Goal: Transaction & Acquisition: Book appointment/travel/reservation

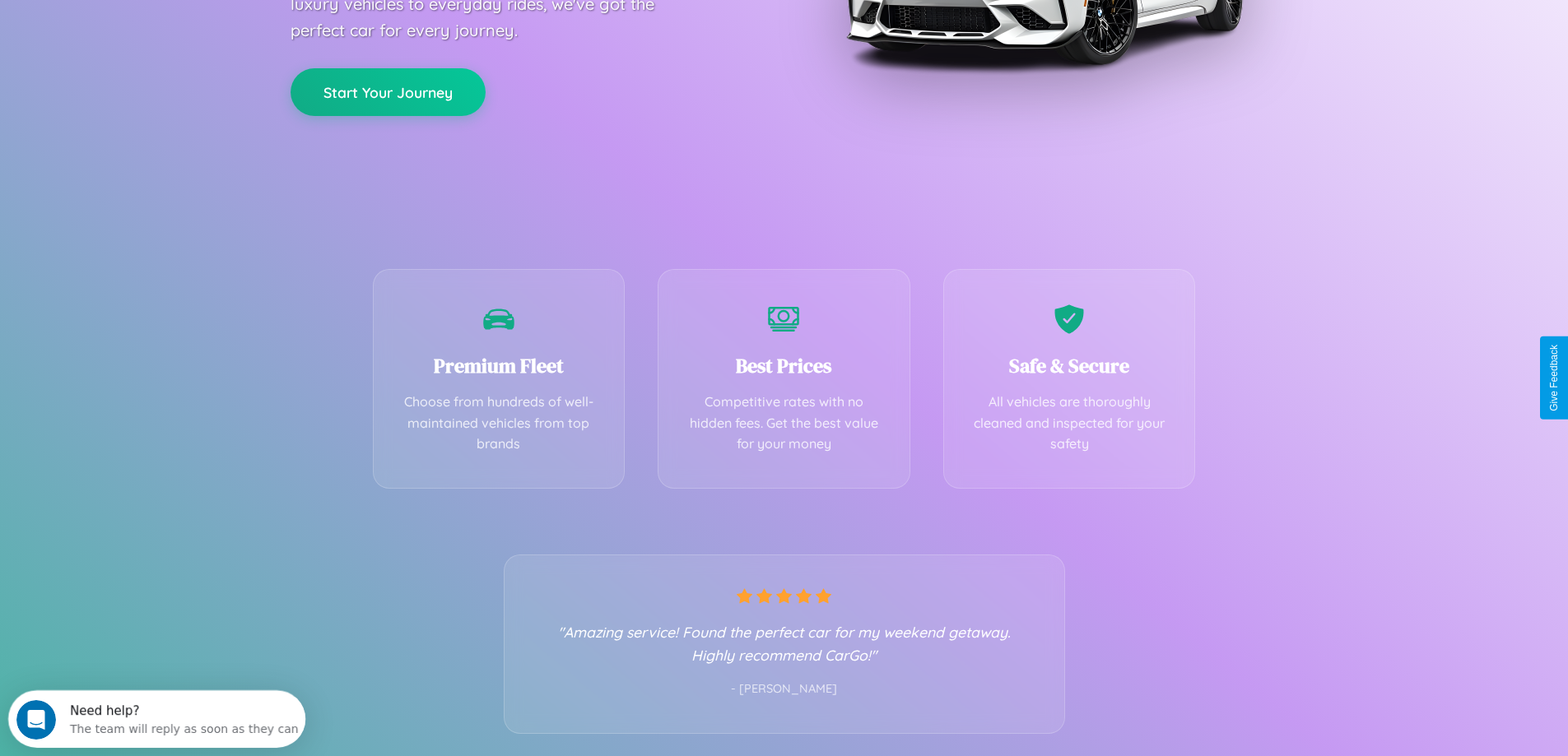
scroll to position [324, 0]
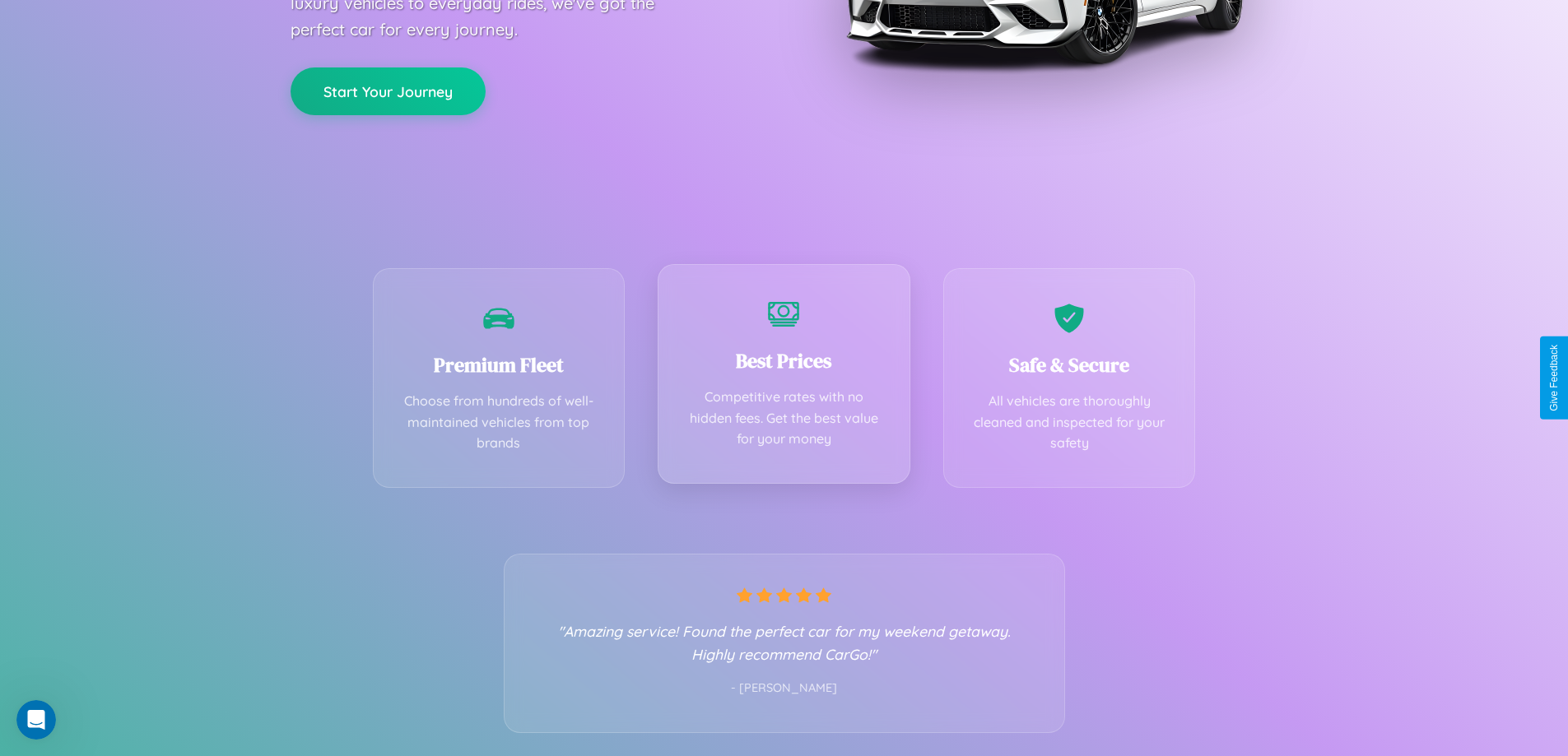
click at [784, 378] on div "Best Prices Competitive rates with no hidden fees. Get the best value for your …" at bounding box center [784, 374] width 253 height 220
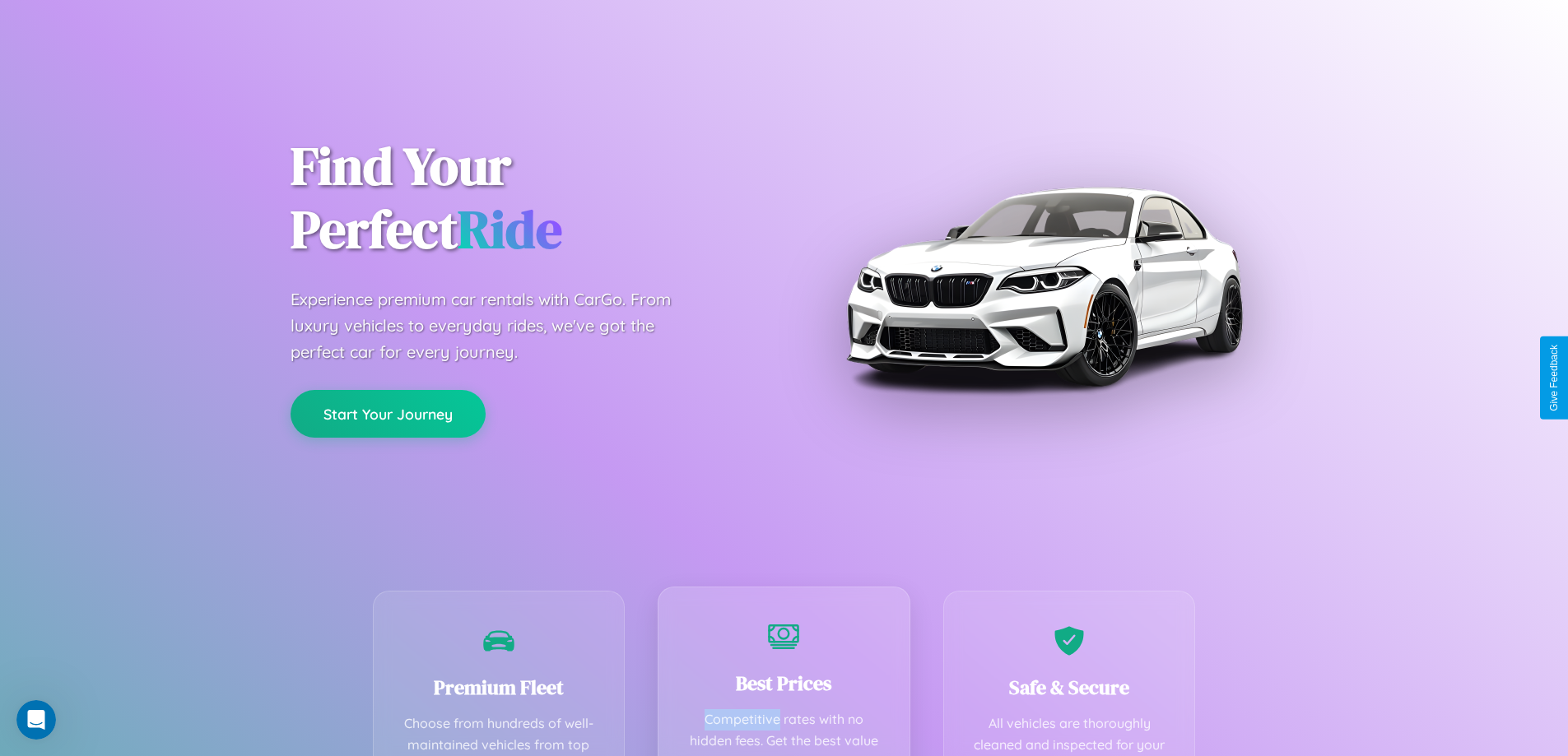
scroll to position [0, 0]
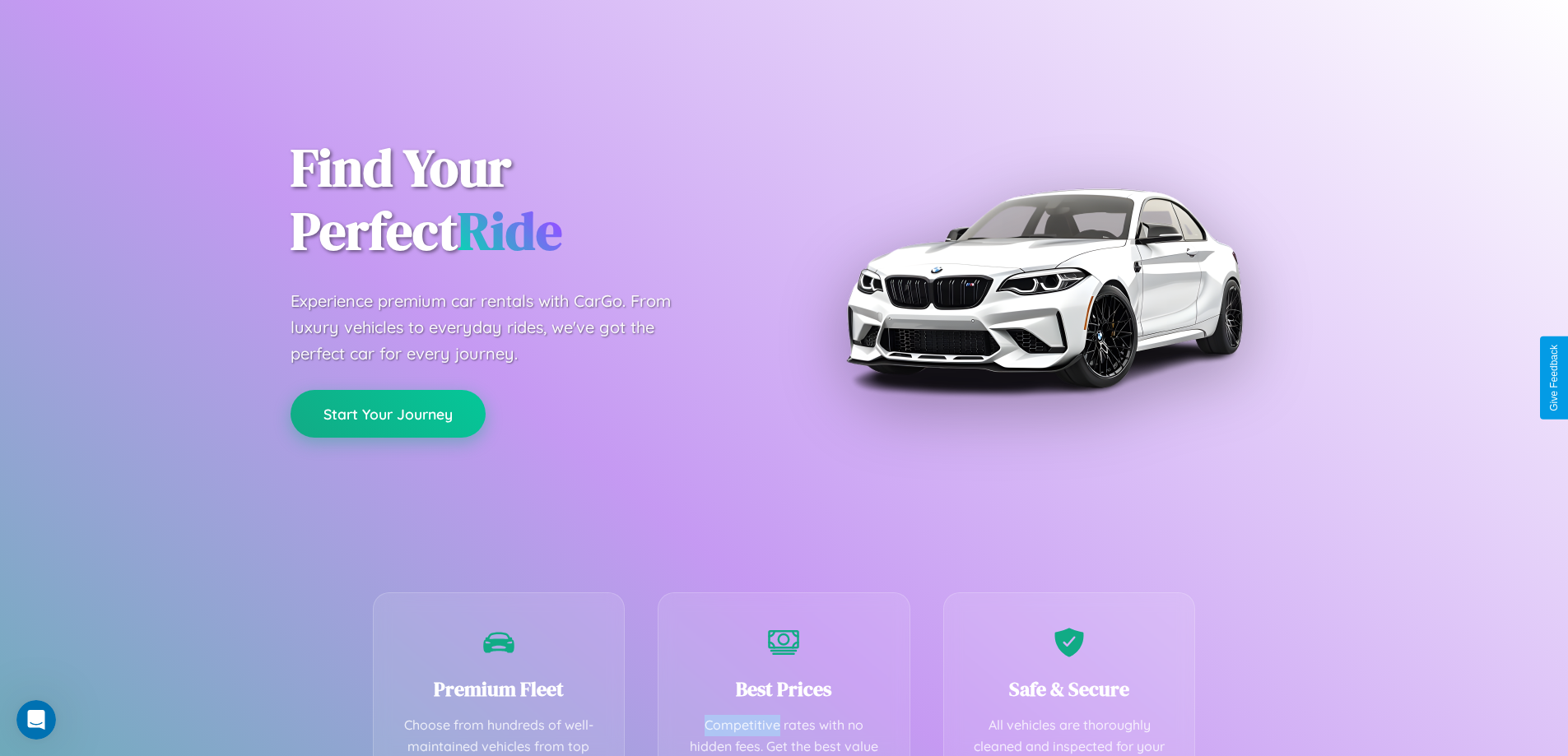
click at [388, 413] on button "Start Your Journey" at bounding box center [388, 414] width 195 height 48
click at [388, 413] on button "Start Your Journey" at bounding box center [388, 414] width 195 height 48
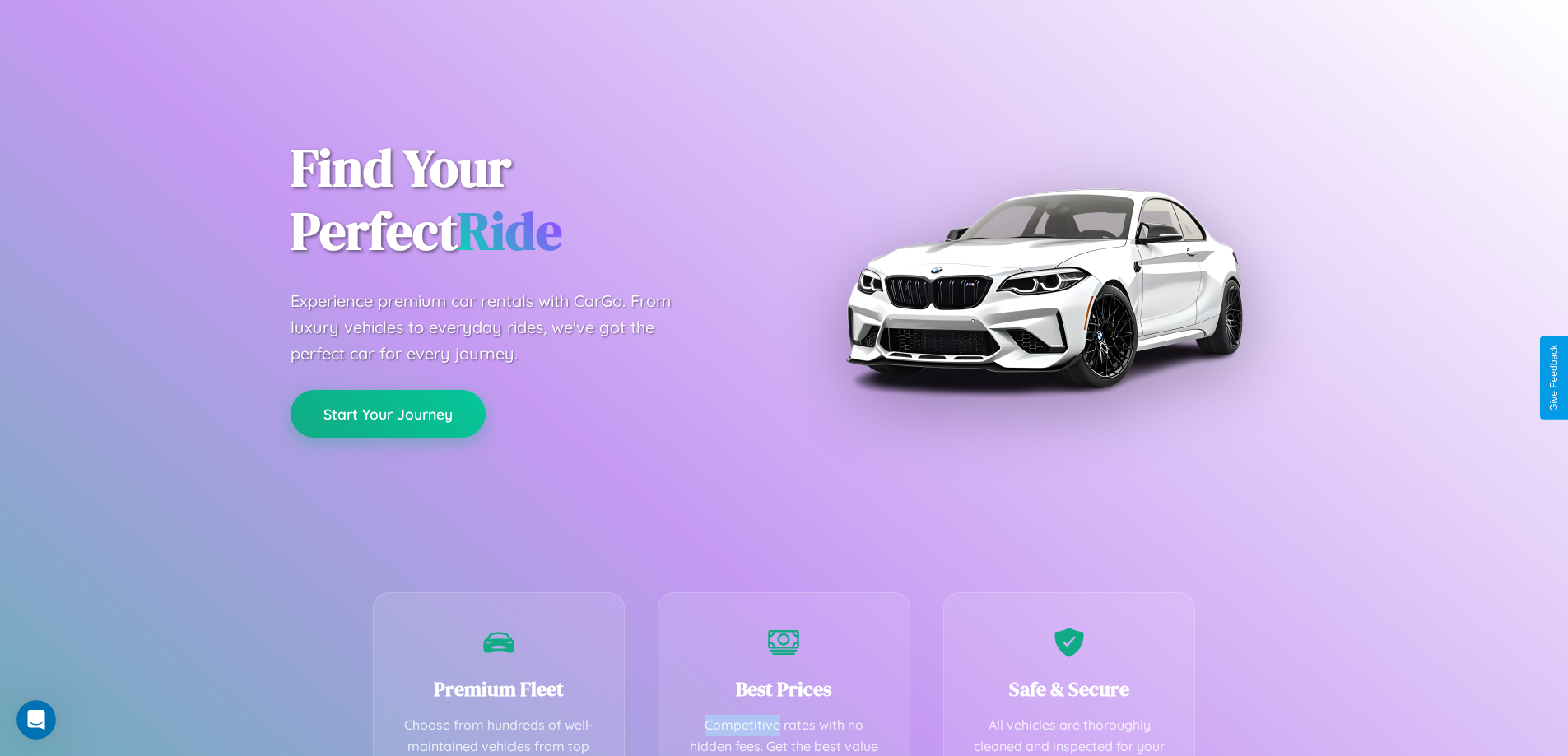
click at [388, 413] on button "Start Your Journey" at bounding box center [388, 414] width 195 height 48
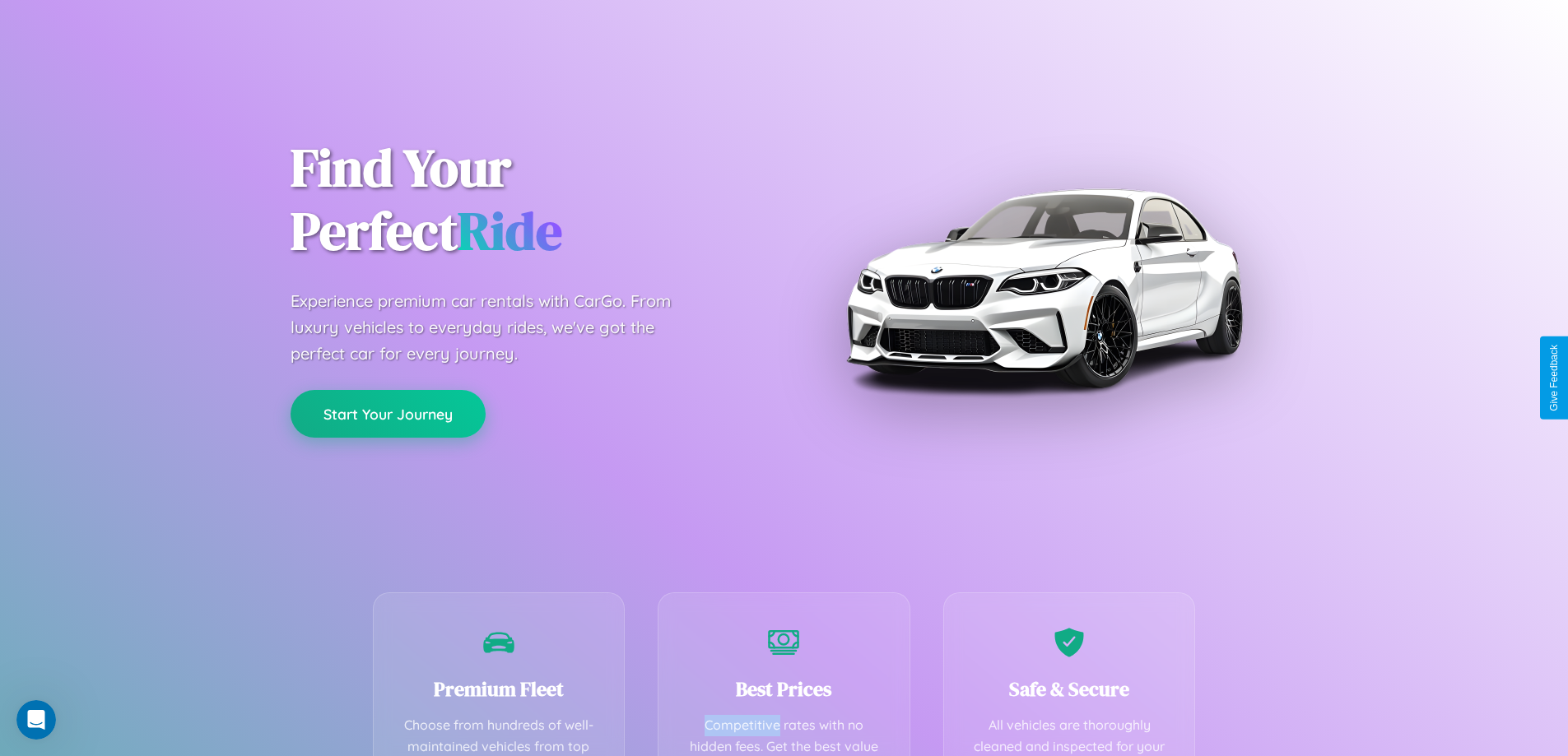
click at [388, 413] on button "Start Your Journey" at bounding box center [388, 414] width 195 height 48
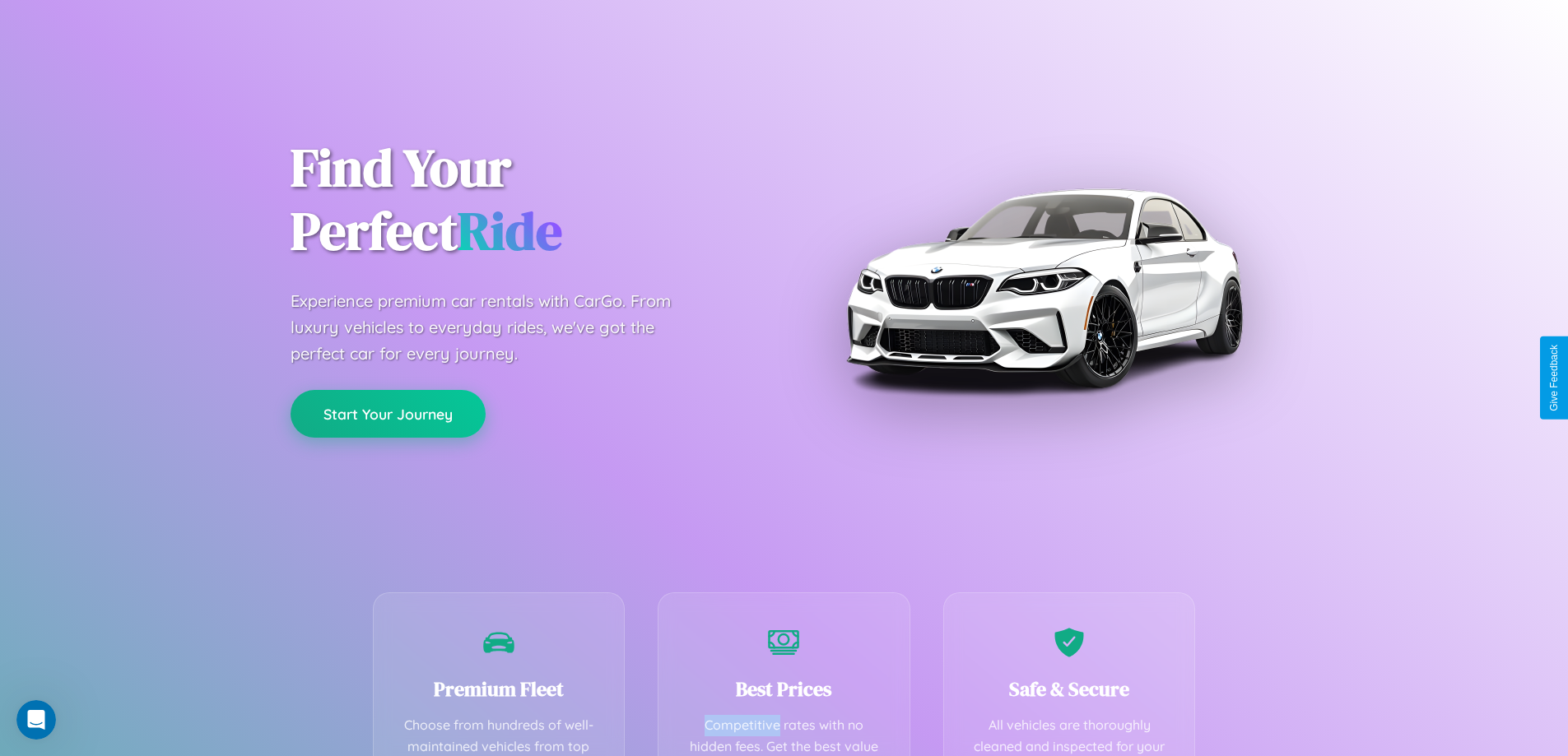
click at [388, 413] on button "Start Your Journey" at bounding box center [388, 414] width 195 height 48
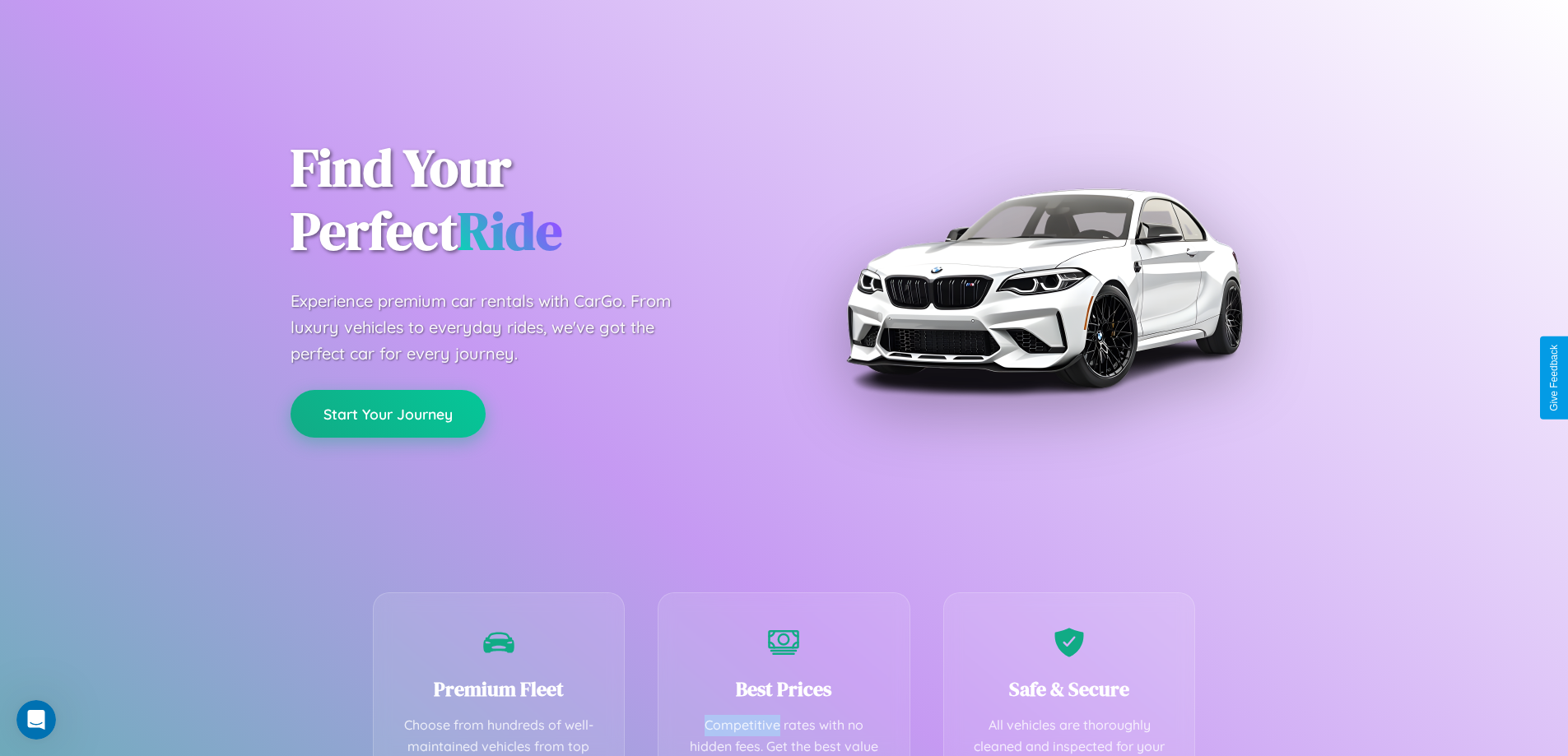
click at [388, 413] on button "Start Your Journey" at bounding box center [388, 414] width 195 height 48
